Goal: Complete application form

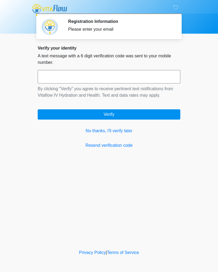
click at [146, 118] on button "Verify" at bounding box center [109, 114] width 143 height 10
click at [125, 146] on link "Resend verification code" at bounding box center [109, 145] width 143 height 6
click at [127, 133] on link "No thanks, I'll verify later" at bounding box center [109, 130] width 143 height 6
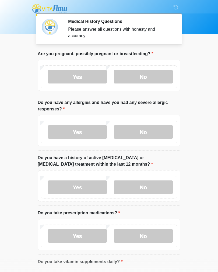
click at [150, 77] on label "No" at bounding box center [143, 76] width 59 height 13
click at [152, 138] on label "No" at bounding box center [143, 131] width 59 height 13
click at [151, 189] on label "No" at bounding box center [143, 186] width 59 height 13
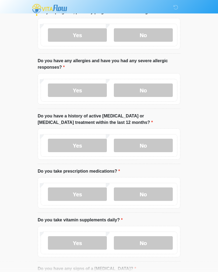
scroll to position [40, 0]
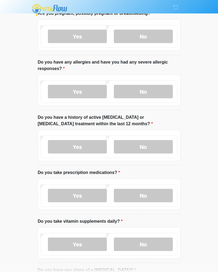
click at [157, 199] on label "No" at bounding box center [143, 195] width 59 height 13
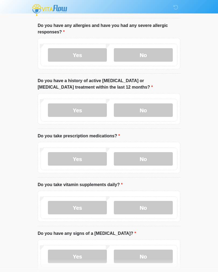
scroll to position [114, 0]
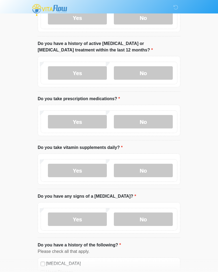
click at [159, 172] on label "No" at bounding box center [143, 170] width 59 height 13
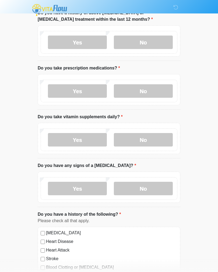
scroll to position [159, 0]
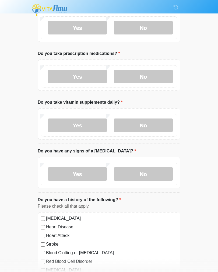
click at [162, 171] on label "No" at bounding box center [143, 173] width 59 height 13
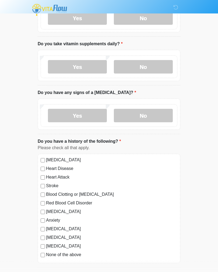
scroll to position [247, 0]
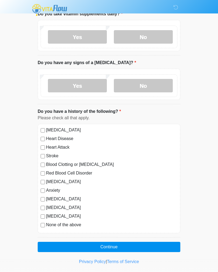
click at [46, 128] on label "[MEDICAL_DATA]" at bounding box center [111, 130] width 131 height 6
click at [131, 244] on button "Continue" at bounding box center [109, 247] width 143 height 10
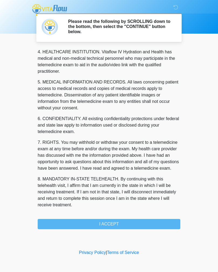
scroll to position [154, 0]
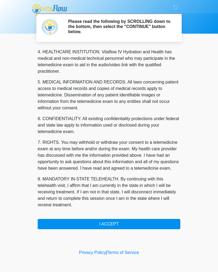
click at [149, 226] on button "I ACCEPT" at bounding box center [109, 224] width 143 height 10
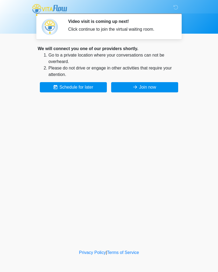
click at [166, 91] on button "Join now" at bounding box center [144, 87] width 67 height 10
